Goal: Information Seeking & Learning: Learn about a topic

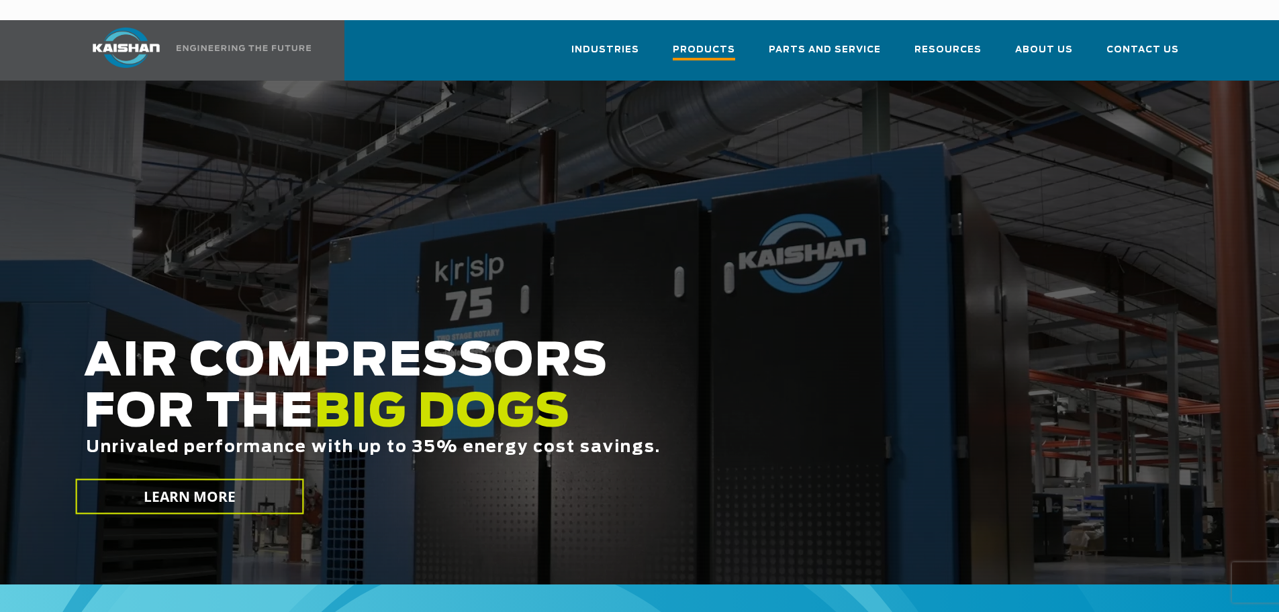
drag, startPoint x: 111, startPoint y: 58, endPoint x: 722, endPoint y: 28, distance: 610.9
click at [722, 42] on span "Products" at bounding box center [704, 51] width 62 height 18
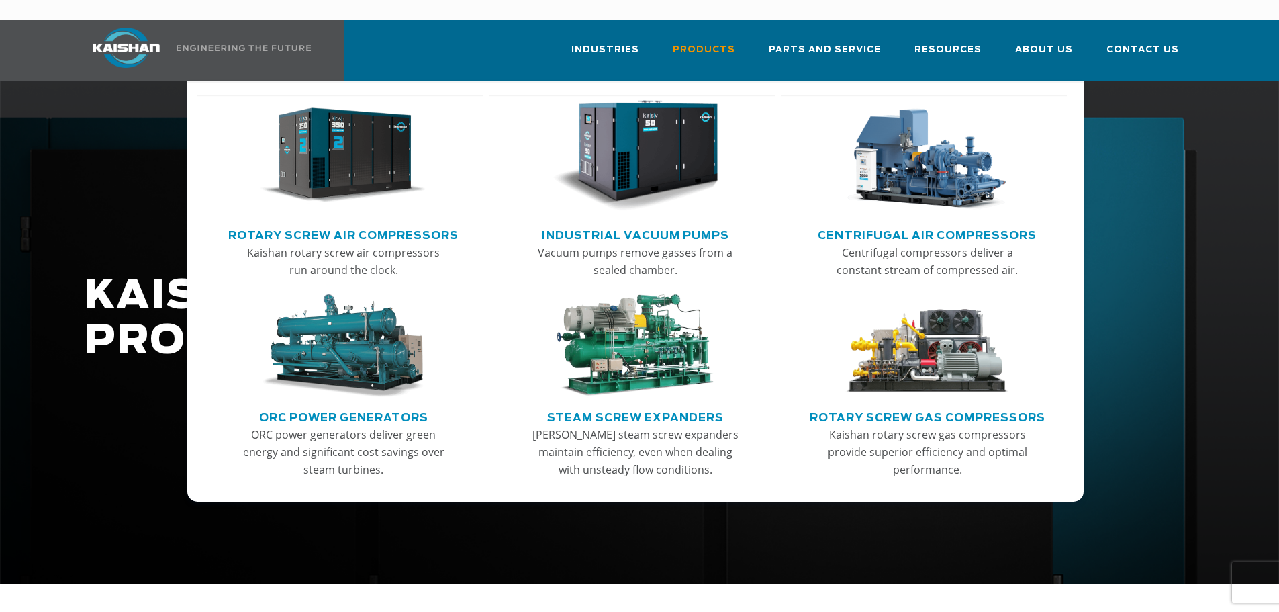
click at [334, 154] on img "Main menu" at bounding box center [342, 155] width 165 height 111
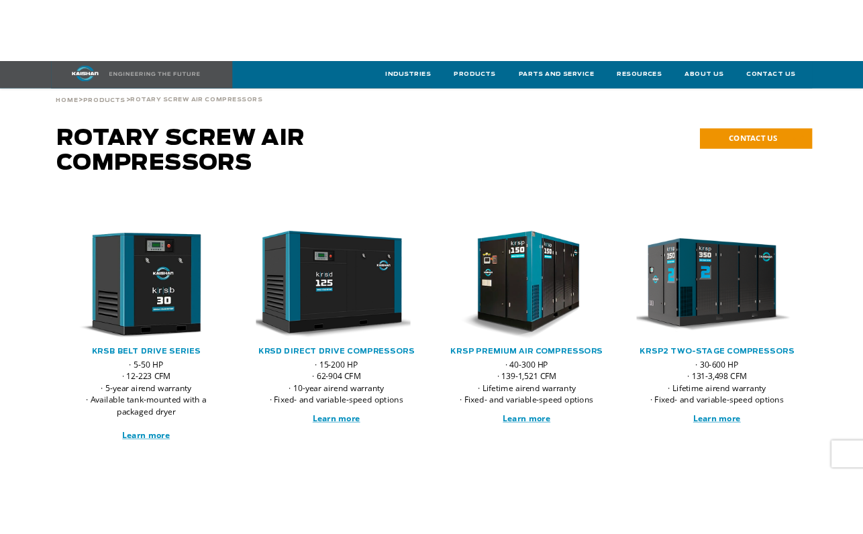
scroll to position [59, 0]
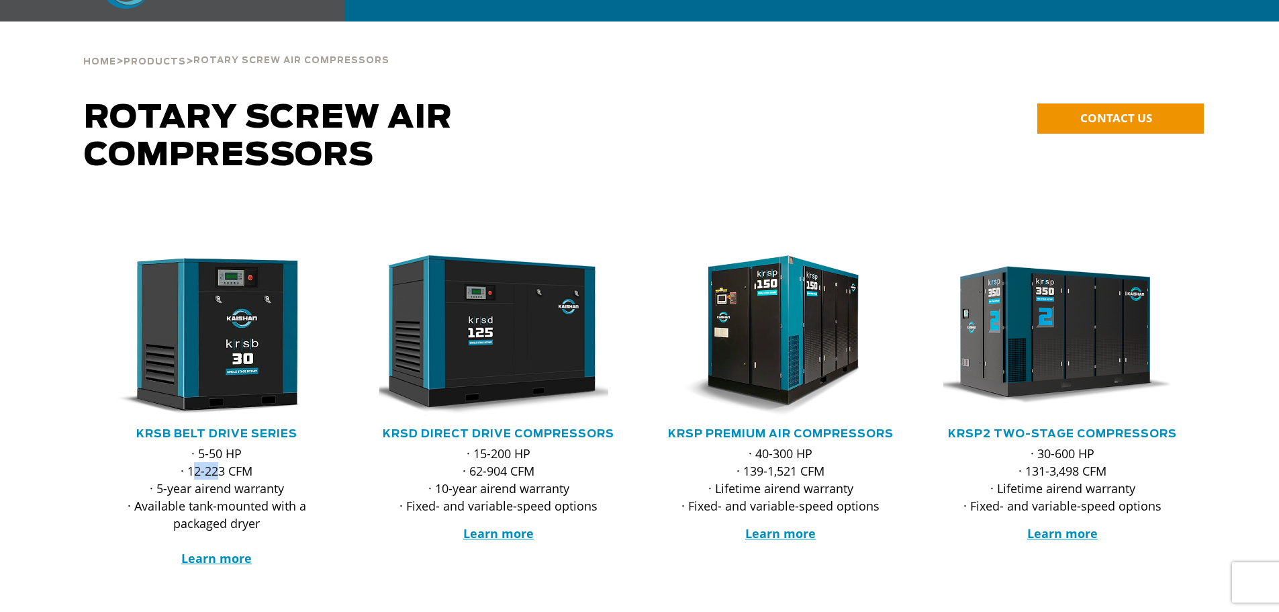
drag, startPoint x: 191, startPoint y: 448, endPoint x: 220, endPoint y: 448, distance: 28.9
click at [220, 448] on p "· 5-50 HP · 12-223 CFM · 5-year airend warranty · Available tank-mounted with a…" at bounding box center [216, 505] width 239 height 122
click at [193, 487] on p "· 5-50 HP · 12-223 CFM · 5-year airend warranty · Available tank-mounted with a…" at bounding box center [216, 505] width 239 height 122
drag, startPoint x: 193, startPoint y: 487, endPoint x: 248, endPoint y: 489, distance: 55.1
click at [252, 487] on p "· 5-50 HP · 12-223 CFM · 5-year airend warranty · Available tank-mounted with a…" at bounding box center [216, 505] width 239 height 122
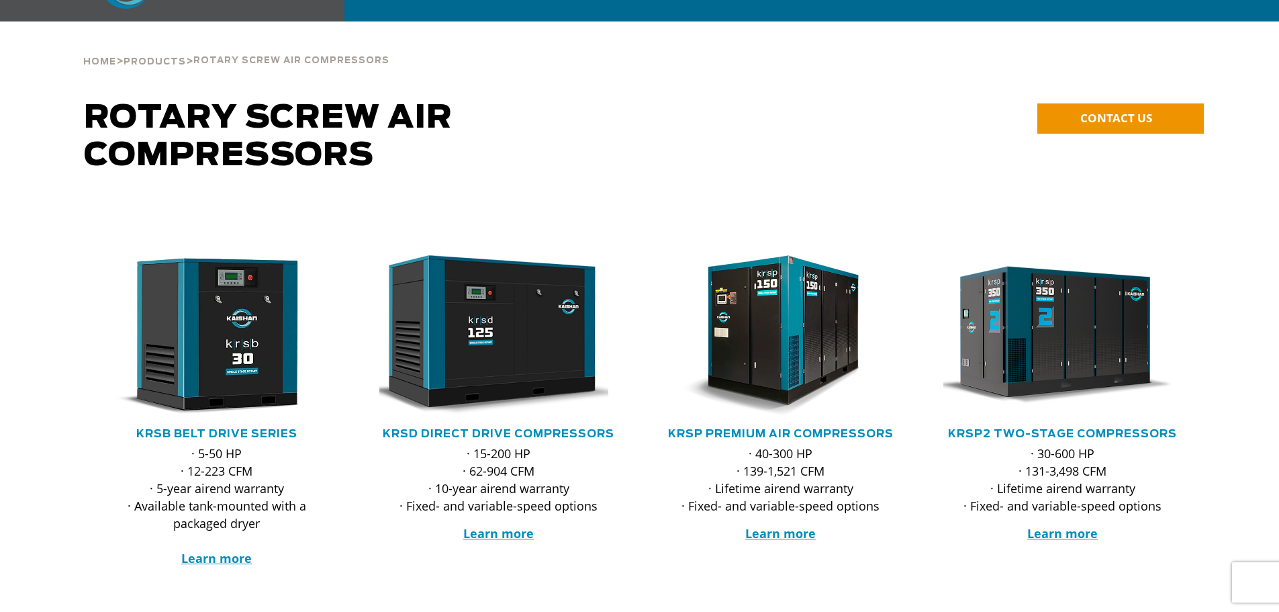
click at [238, 515] on p "· 5-50 HP · 12-223 CFM · 5-year airend warranty · Available tank-mounted with a…" at bounding box center [216, 505] width 239 height 122
drag, startPoint x: 473, startPoint y: 448, endPoint x: 514, endPoint y: 450, distance: 40.3
click at [514, 450] on p "· 15-200 HP · 62-904 CFM · 10-year airend warranty · Fixed- and variable-speed …" at bounding box center [498, 479] width 239 height 70
drag, startPoint x: 499, startPoint y: 430, endPoint x: 520, endPoint y: 429, distance: 20.8
click at [520, 444] on p "· 15-200 HP · 62-904 CFM · 10-year airend warranty · Fixed- and variable-speed …" at bounding box center [498, 479] width 239 height 70
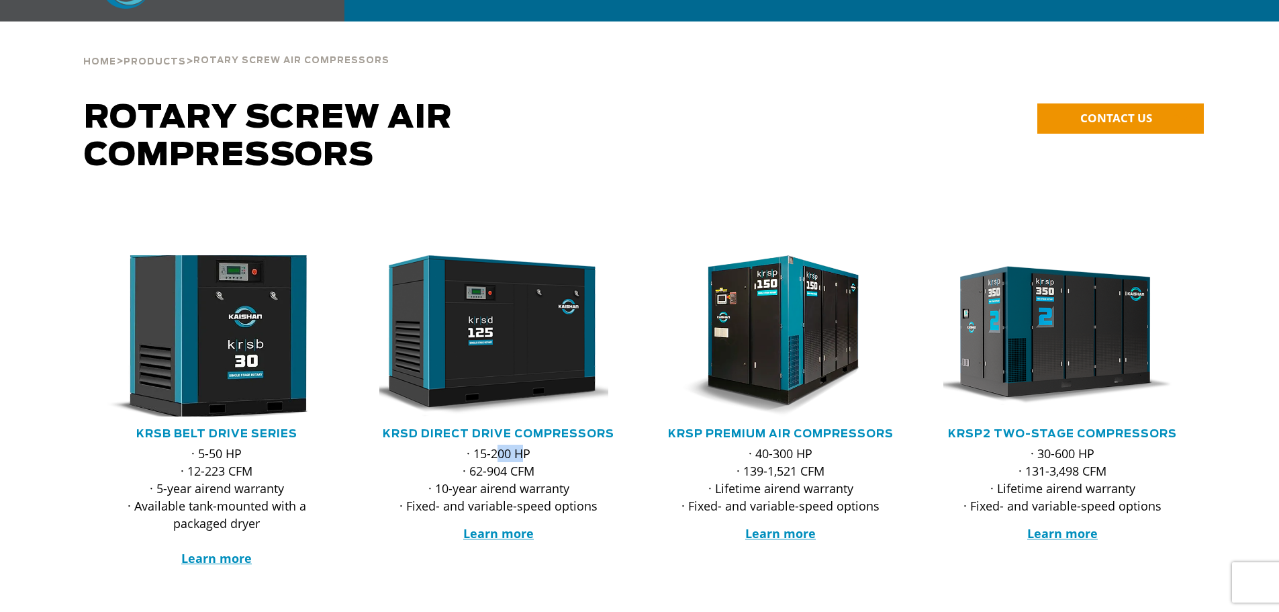
click at [219, 343] on img at bounding box center [206, 335] width 263 height 177
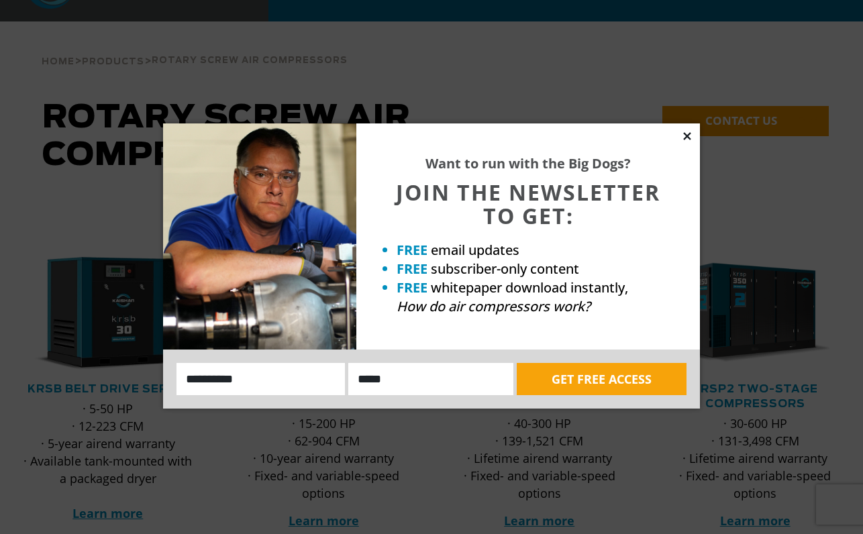
click at [685, 136] on icon at bounding box center [687, 136] width 12 height 12
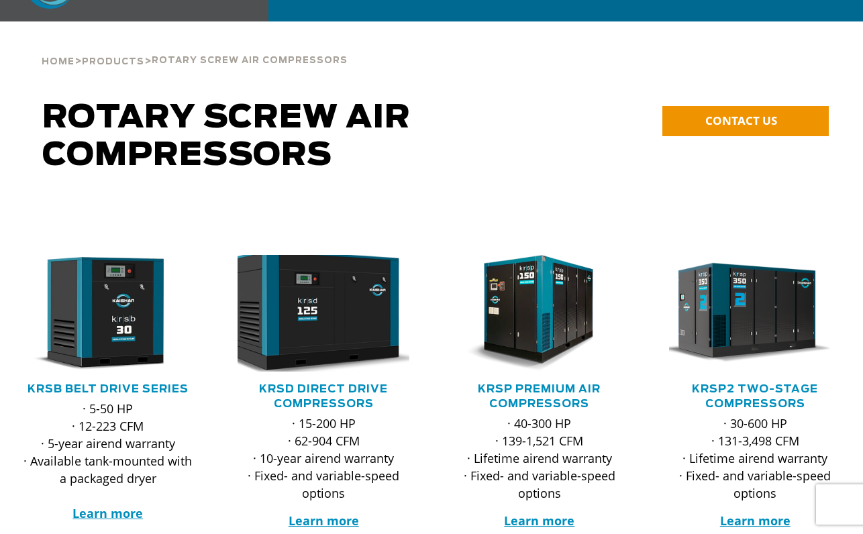
click at [311, 295] on img at bounding box center [314, 313] width 191 height 128
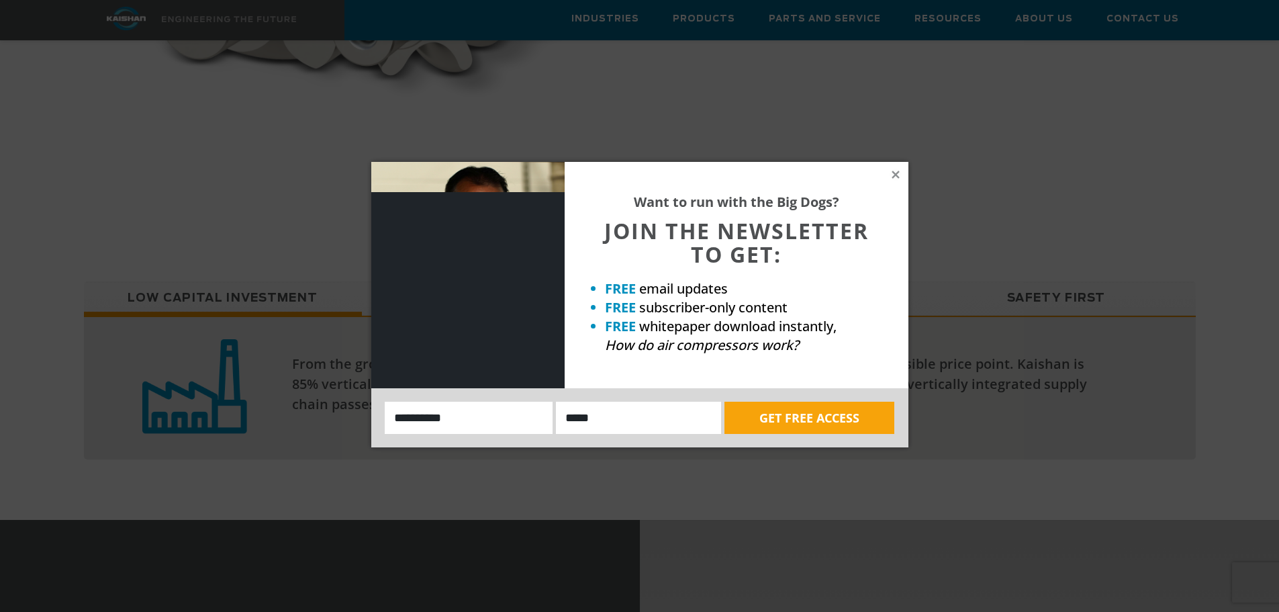
scroll to position [1073, 0]
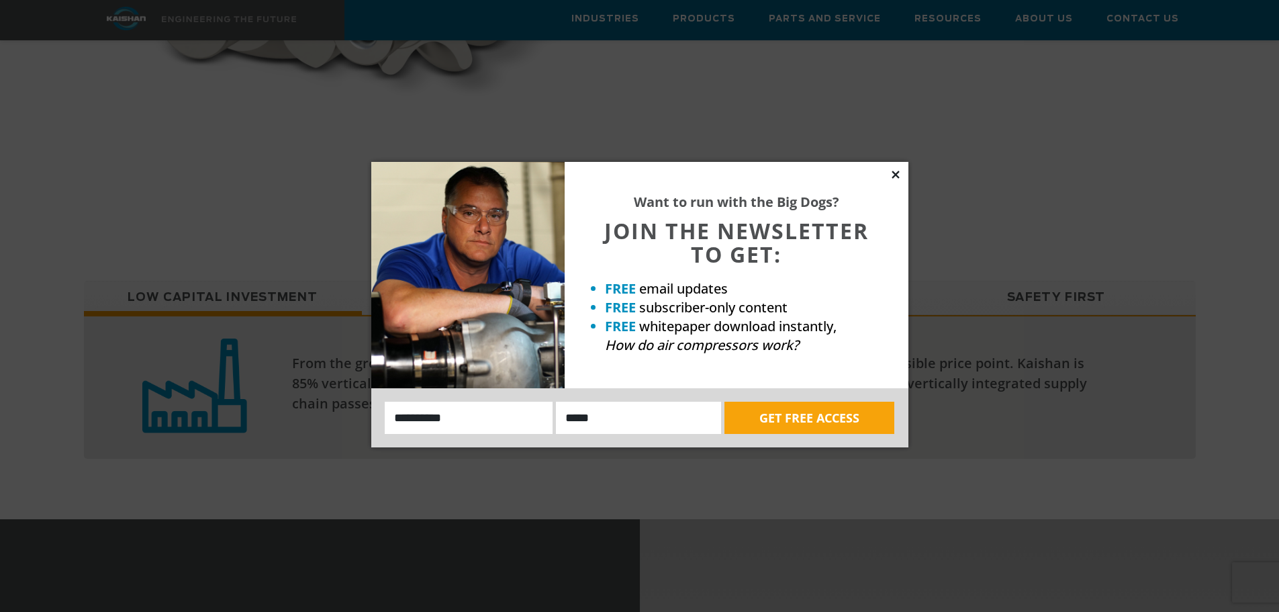
click at [895, 170] on icon at bounding box center [895, 174] width 12 height 12
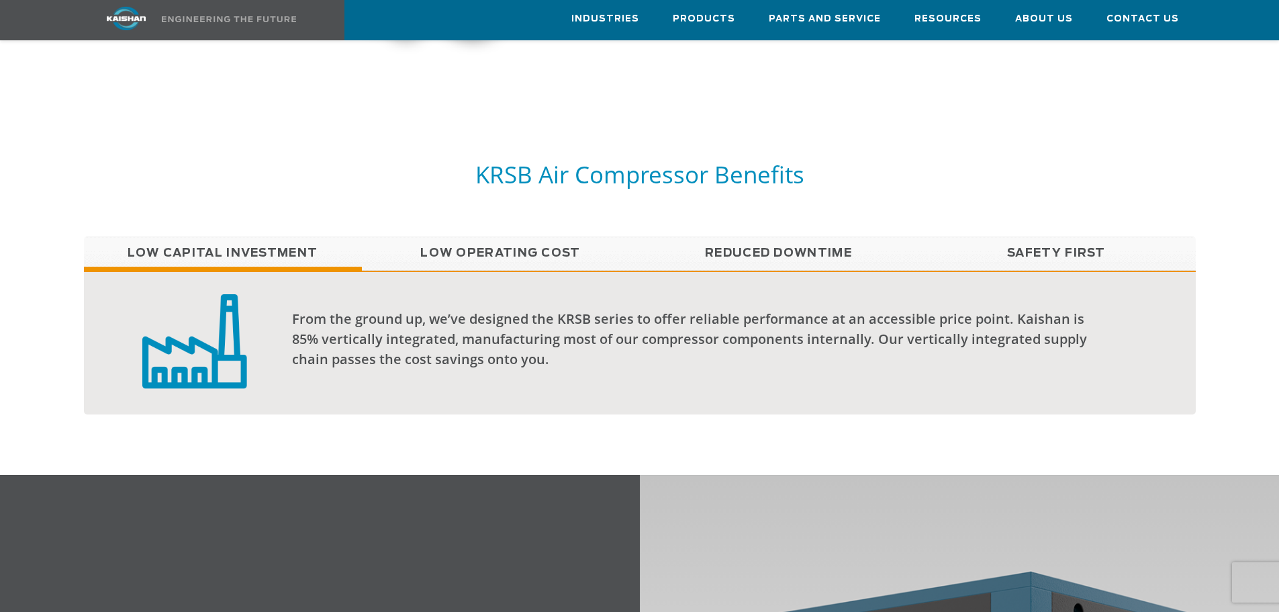
click at [487, 236] on link "Low Operating Cost" at bounding box center [501, 253] width 278 height 34
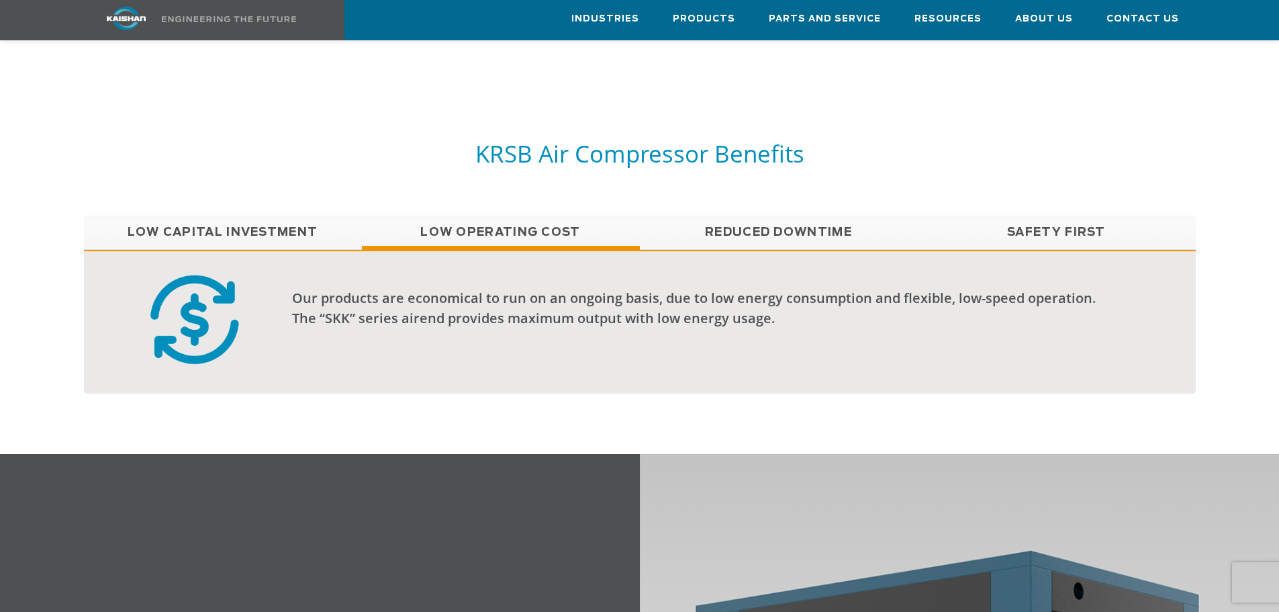
click at [761, 215] on link "Reduced Downtime" at bounding box center [779, 232] width 278 height 34
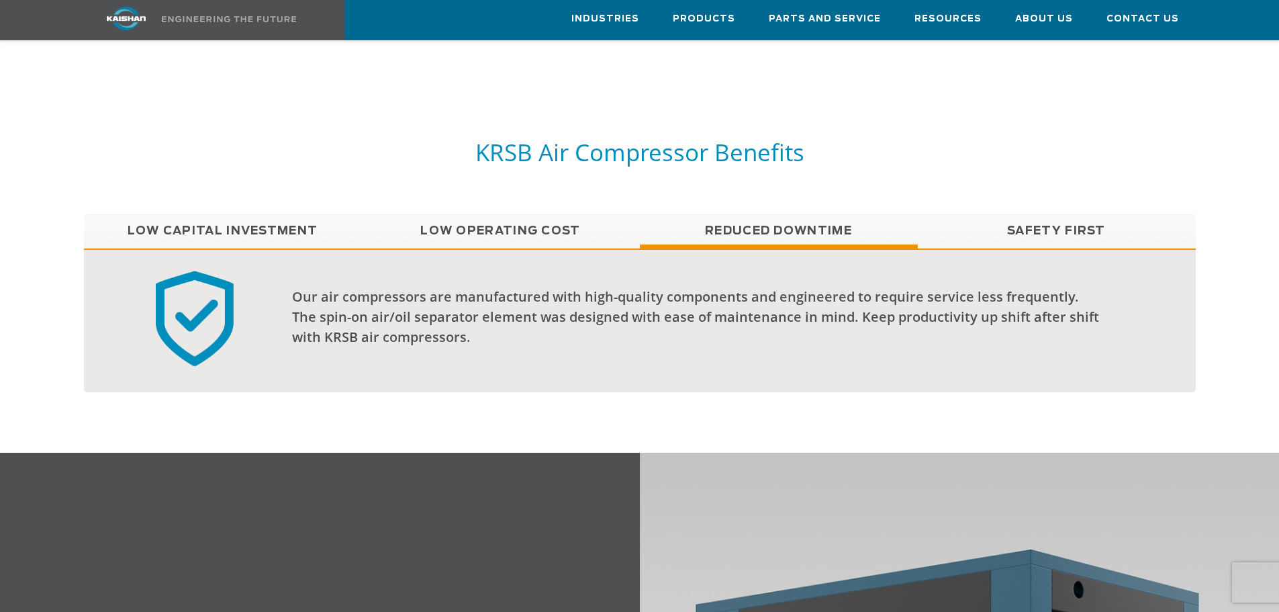
scroll to position [1140, 0]
click at [1091, 213] on link "Safety First" at bounding box center [1057, 230] width 278 height 34
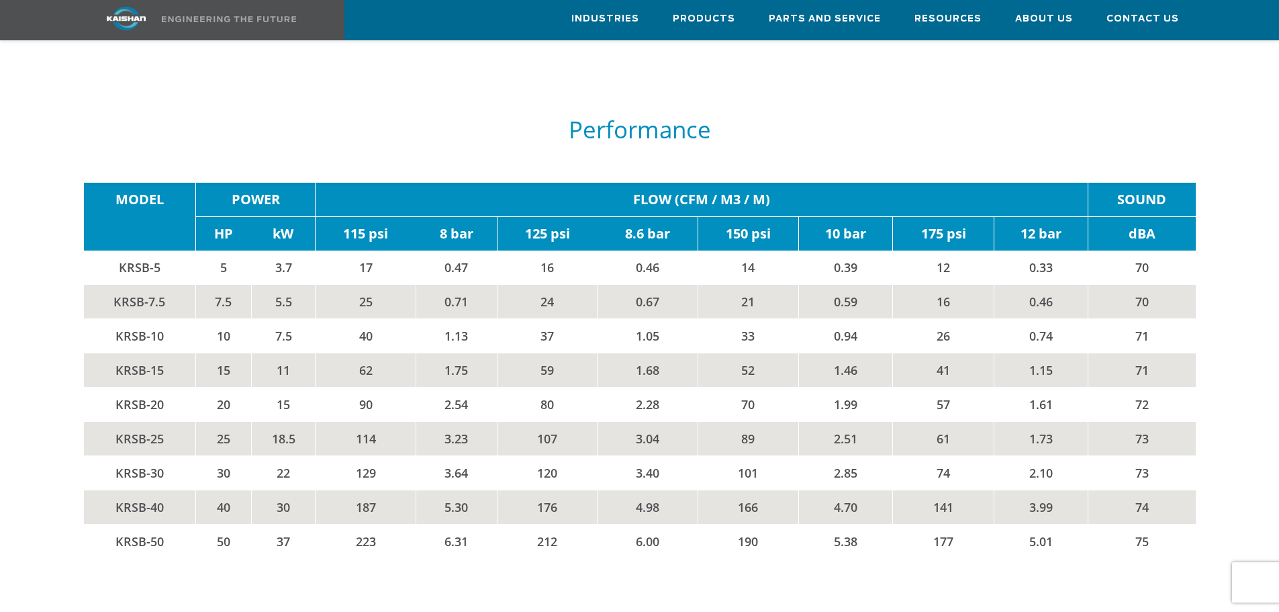
scroll to position [2280, 0]
drag, startPoint x: 215, startPoint y: 312, endPoint x: 407, endPoint y: 313, distance: 191.3
click at [407, 318] on tr "KRSB-10 10 7.5 40 1.13 37 1.05 33 0.94 26 0.74 71" at bounding box center [640, 335] width 1112 height 34
drag, startPoint x: 1140, startPoint y: 310, endPoint x: 1129, endPoint y: 307, distance: 11.1
click at [1128, 318] on td "71" at bounding box center [1141, 335] width 107 height 34
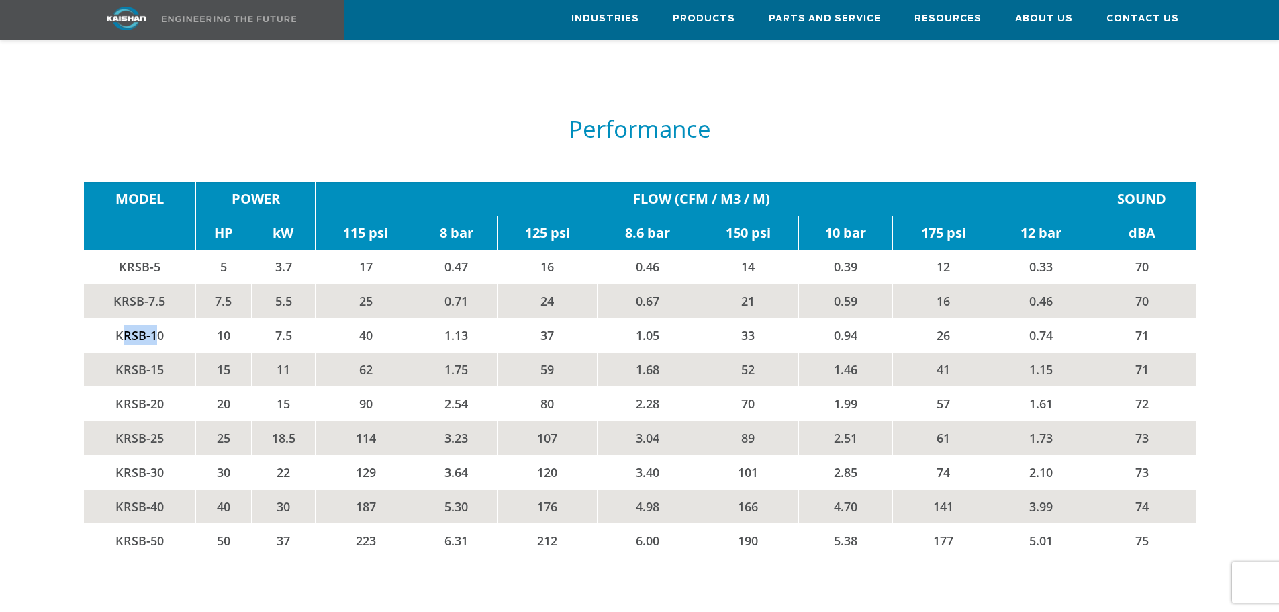
drag, startPoint x: 121, startPoint y: 313, endPoint x: 173, endPoint y: 311, distance: 52.4
click at [172, 318] on td "KRSB-10" at bounding box center [140, 335] width 112 height 34
drag, startPoint x: 356, startPoint y: 314, endPoint x: 382, endPoint y: 311, distance: 25.7
click at [382, 318] on td "40" at bounding box center [365, 335] width 101 height 34
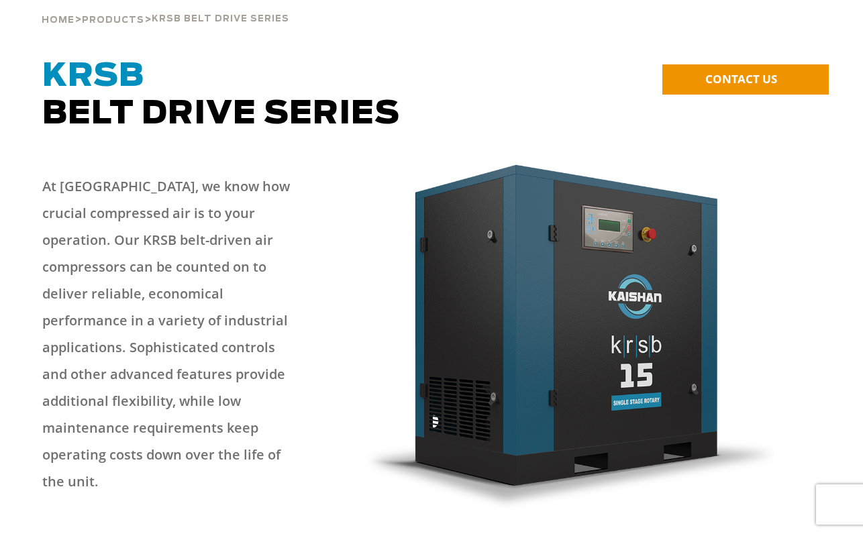
scroll to position [0, 0]
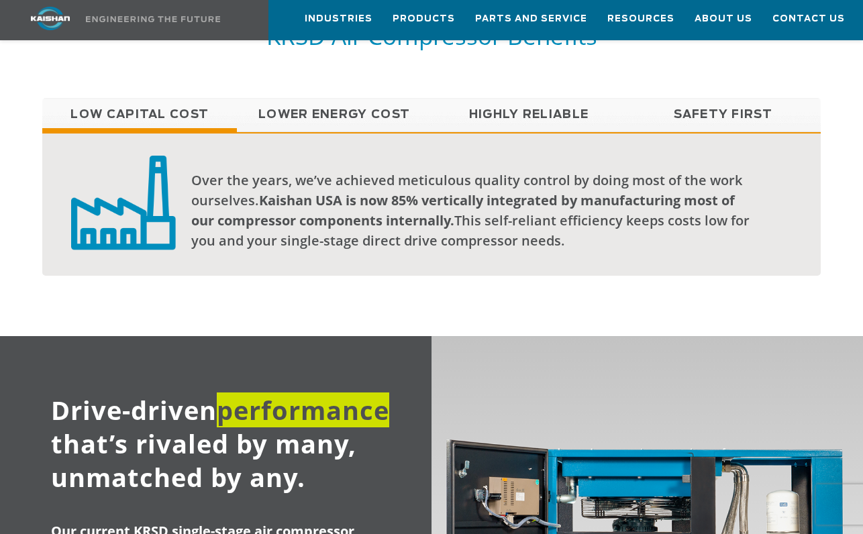
scroll to position [1140, 0]
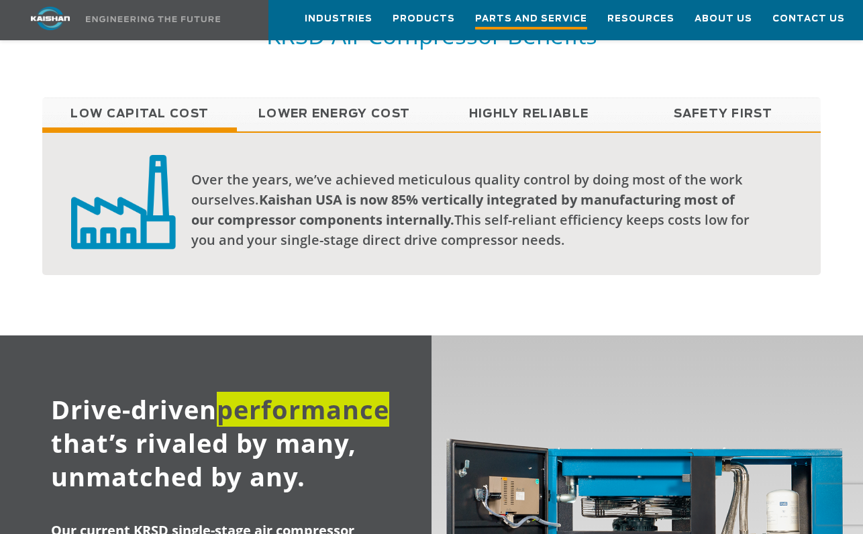
click at [536, 13] on span "Parts and Service" at bounding box center [531, 20] width 112 height 18
